Goal: Information Seeking & Learning: Learn about a topic

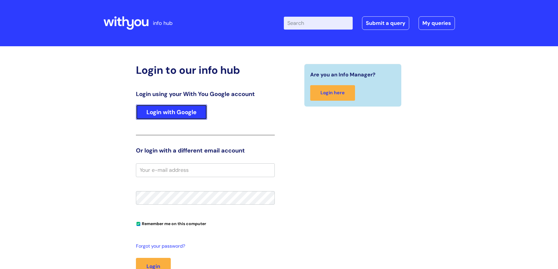
click at [169, 111] on link "Login with Google" at bounding box center [171, 112] width 71 height 15
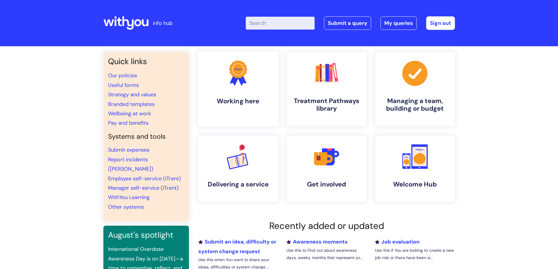
click at [241, 83] on icon at bounding box center [242, 79] width 10 height 13
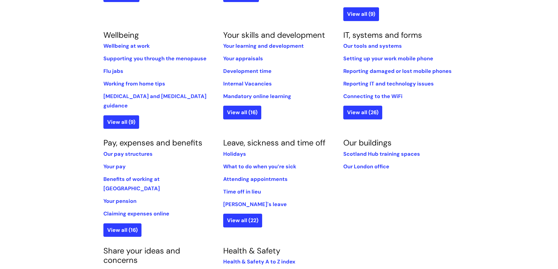
scroll to position [237, 0]
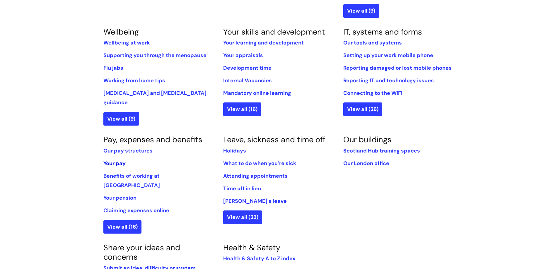
click at [114, 160] on link "Your pay" at bounding box center [114, 163] width 22 height 7
click at [125, 147] on link "Our pay structures" at bounding box center [127, 150] width 49 height 7
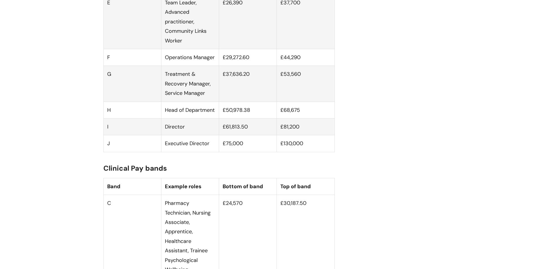
scroll to position [541, 0]
